Goal: Communication & Community: Answer question/provide support

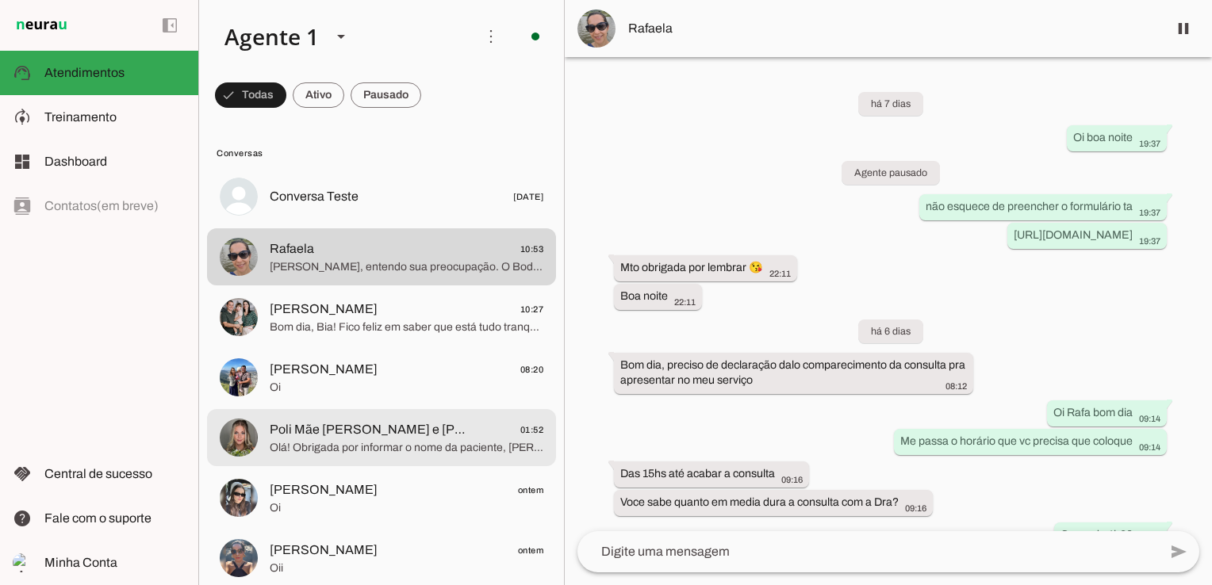
scroll to position [3663, 0]
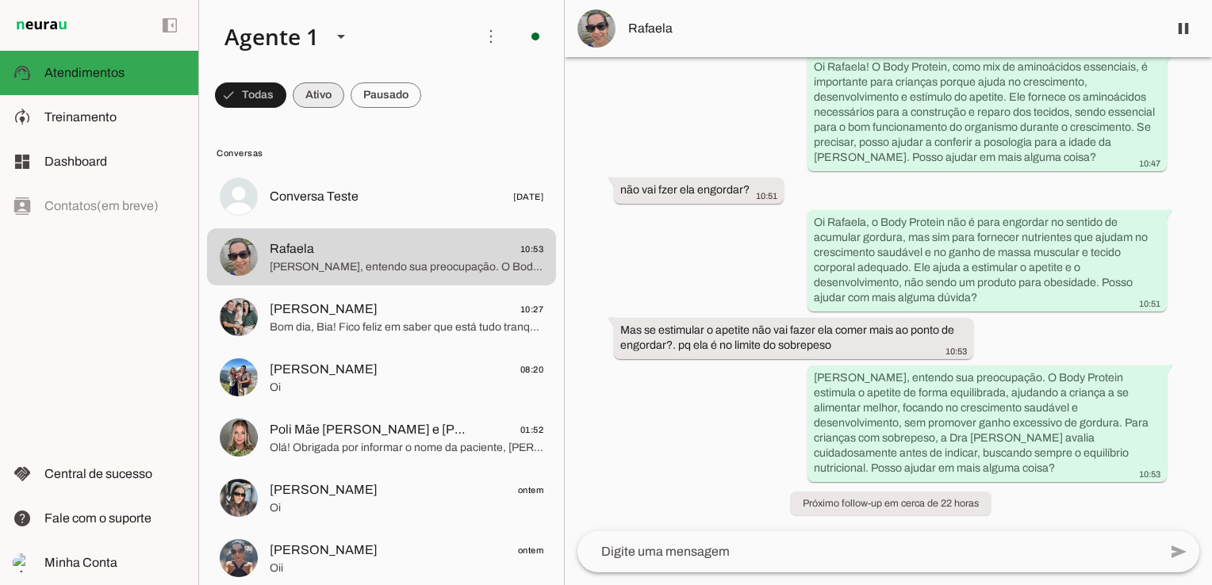
click at [318, 94] on span at bounding box center [319, 95] width 52 height 38
click at [255, 94] on span at bounding box center [250, 95] width 71 height 38
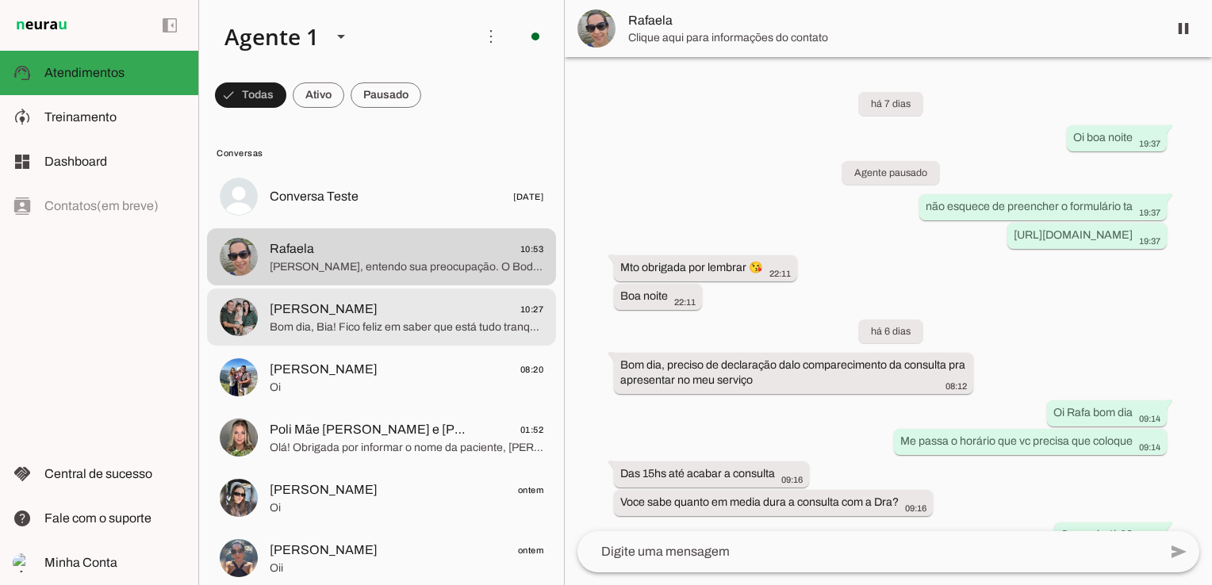
click at [363, 334] on span "Bom dia, Bia! Fico feliz em saber que está tudo tranquilo. Posso ajudar com mai…" at bounding box center [407, 328] width 274 height 16
